Goal: Navigation & Orientation: Find specific page/section

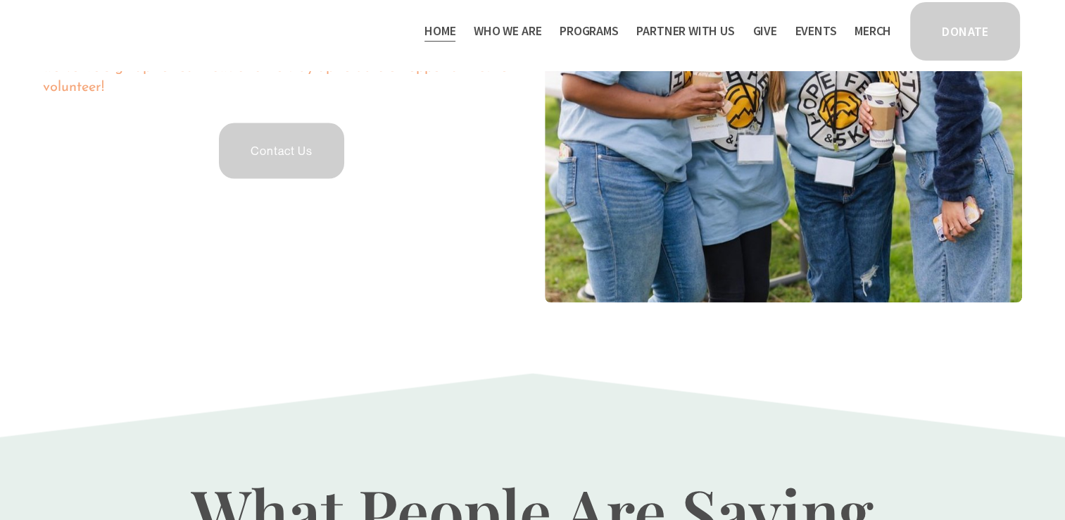
scroll to position [2880, 0]
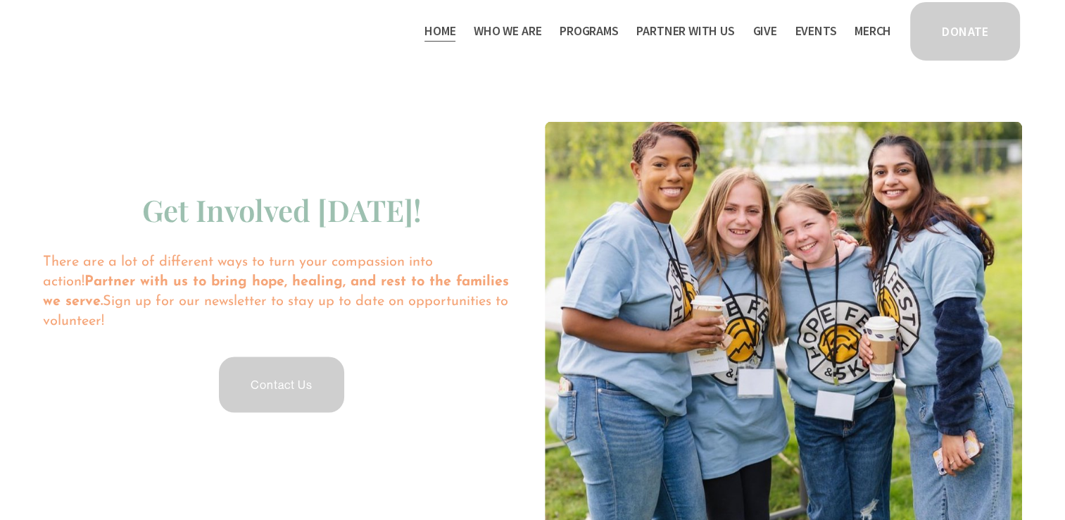
click at [0, 0] on span "Staff & Board" at bounding box center [0, 0] width 0 height 0
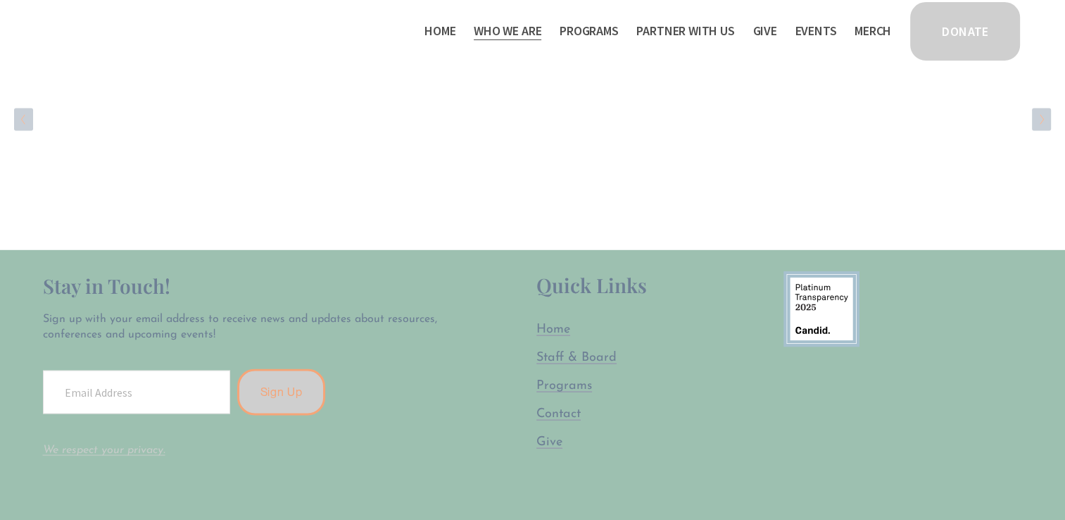
scroll to position [2535, 0]
